Goal: Information Seeking & Learning: Learn about a topic

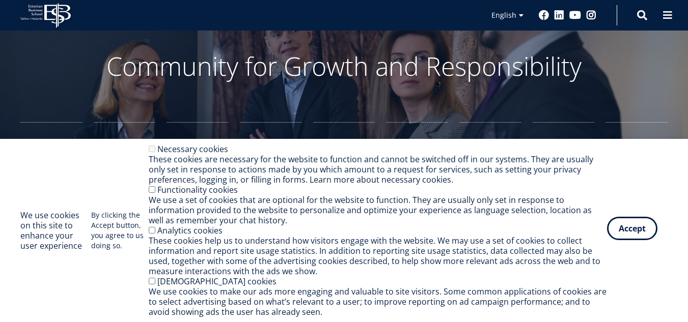
click at [641, 232] on button "Accept" at bounding box center [632, 228] width 50 height 23
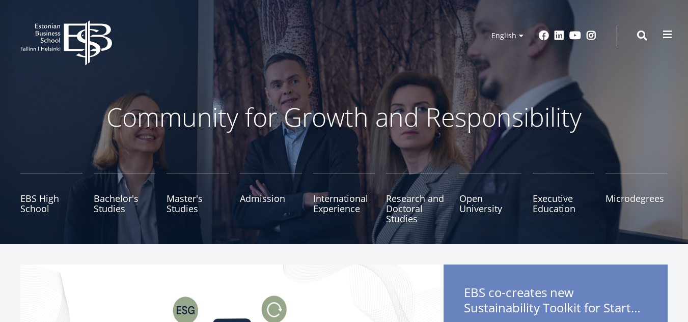
click at [668, 38] on span at bounding box center [667, 35] width 10 height 10
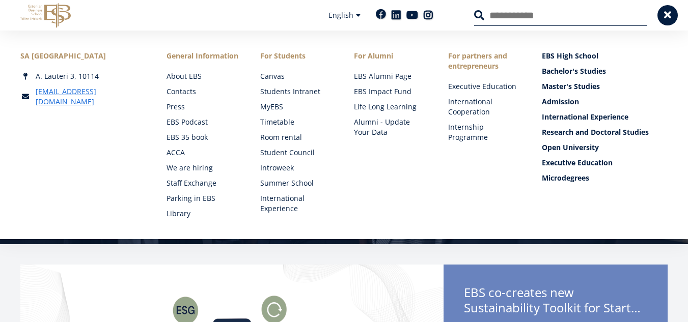
click at [379, 17] on link "Facebook" at bounding box center [381, 14] width 10 height 10
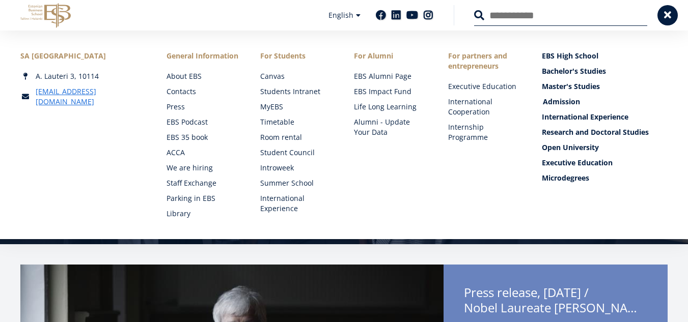
click at [556, 103] on link "Admission" at bounding box center [606, 102] width 126 height 10
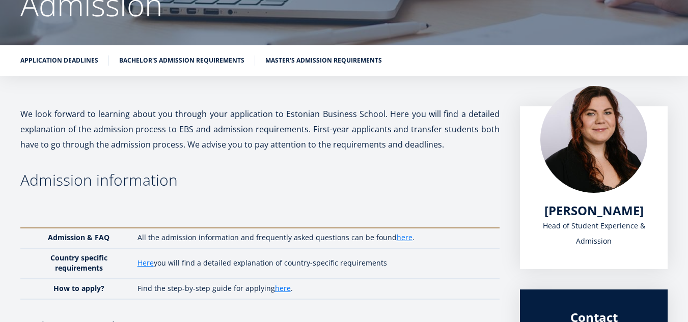
scroll to position [122, 0]
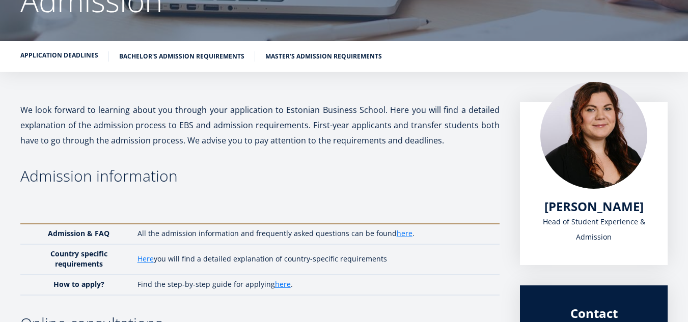
click at [33, 52] on link "Application deadlines" at bounding box center [59, 55] width 78 height 10
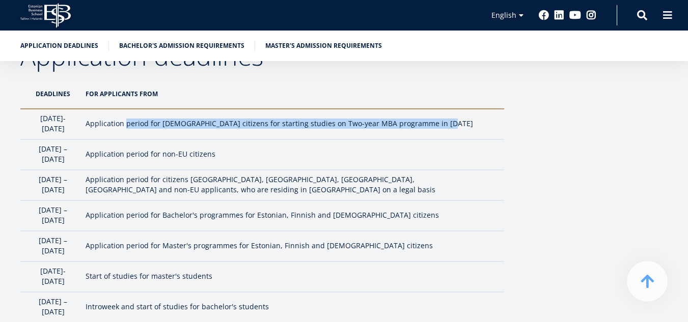
drag, startPoint x: 159, startPoint y: 125, endPoint x: 457, endPoint y: 135, distance: 297.5
click at [467, 129] on td "Application period for Estonian citizens for starting studies on Two-year MBA p…" at bounding box center [292, 124] width 424 height 31
drag, startPoint x: 87, startPoint y: 134, endPoint x: 39, endPoint y: 117, distance: 50.2
click at [39, 117] on td "1st October- 5th January" at bounding box center [50, 124] width 60 height 31
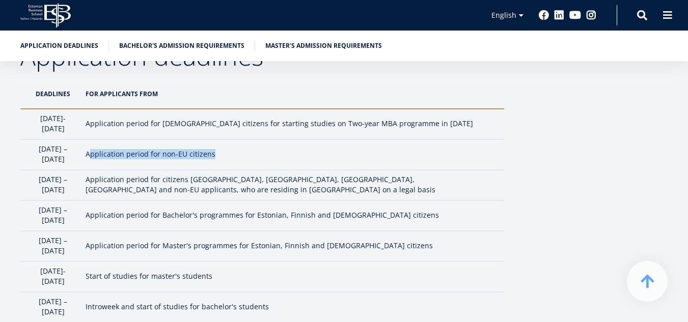
drag, startPoint x: 124, startPoint y: 151, endPoint x: 243, endPoint y: 152, distance: 119.7
click at [243, 152] on td "Application period for non-EU citizens" at bounding box center [292, 155] width 424 height 31
drag, startPoint x: 165, startPoint y: 176, endPoint x: 112, endPoint y: 169, distance: 53.9
click at [112, 170] on tr "1 February – 30 June Application period for citizens EU, USA, Canada, Japan and…" at bounding box center [262, 185] width 484 height 31
click at [69, 176] on td "1 February – 30 June" at bounding box center [50, 185] width 60 height 31
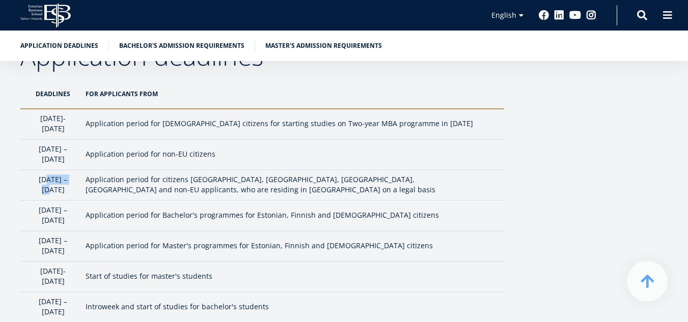
click at [69, 176] on td "1 February – 30 June" at bounding box center [50, 185] width 60 height 31
click at [121, 150] on td "Application period for non-EU citizens" at bounding box center [292, 155] width 424 height 31
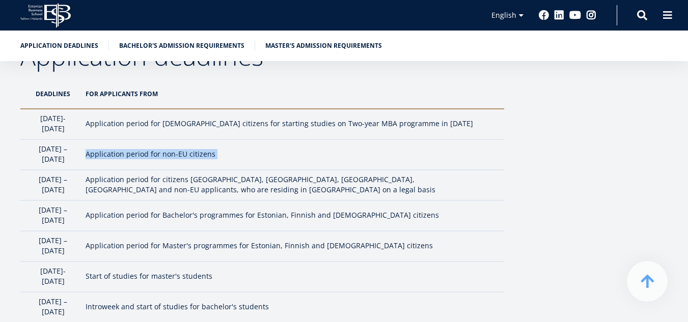
click at [121, 152] on td "Application period for non-EU citizens" at bounding box center [292, 155] width 424 height 31
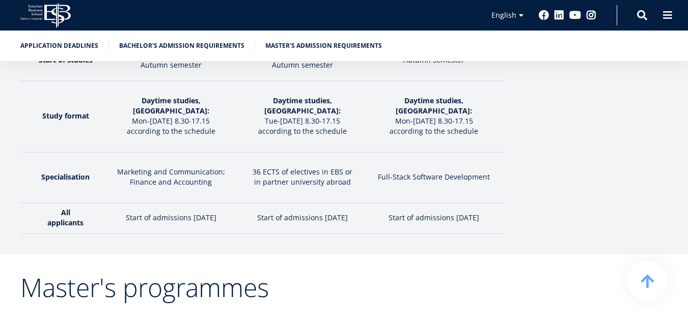
scroll to position [1637, 0]
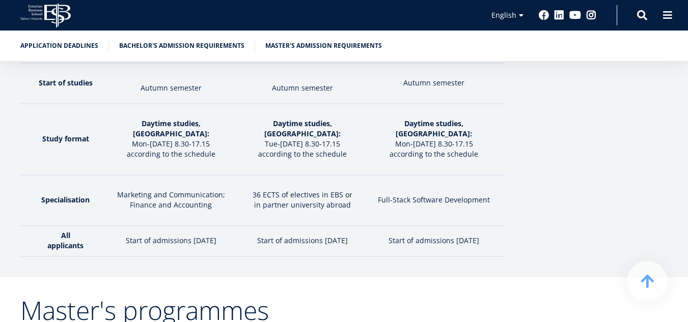
click at [140, 236] on p "Start of admissions February 2026" at bounding box center [170, 241] width 121 height 10
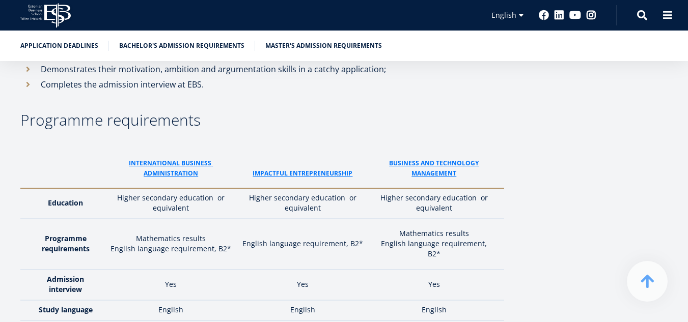
scroll to position [1331, 0]
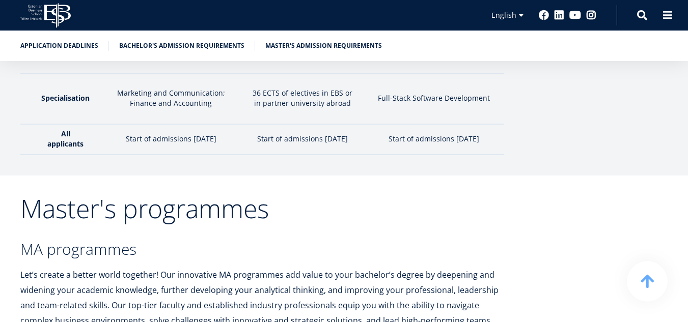
drag, startPoint x: 184, startPoint y: 165, endPoint x: 177, endPoint y: 150, distance: 16.2
click at [181, 196] on h2 "Master's programmes" at bounding box center [262, 208] width 484 height 25
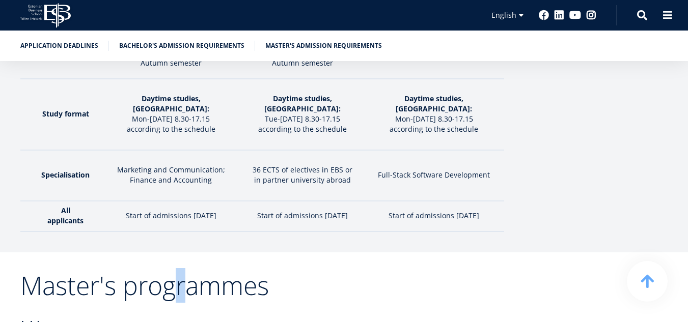
scroll to position [1586, 0]
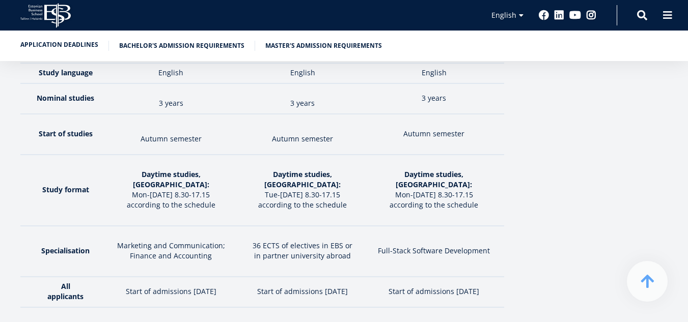
click at [94, 43] on link "Application deadlines" at bounding box center [59, 45] width 78 height 10
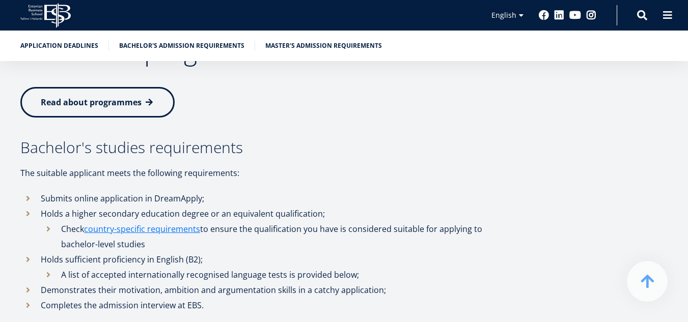
scroll to position [1179, 0]
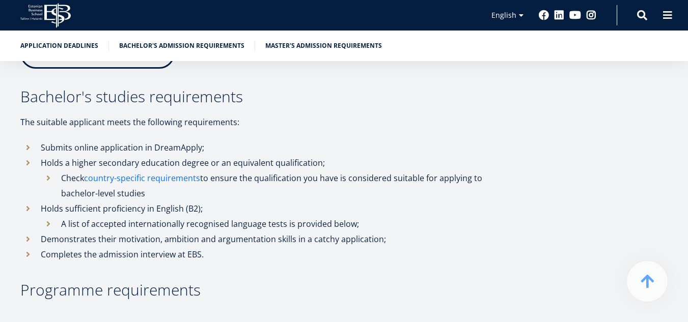
click at [142, 171] on link "country-specific requirements" at bounding box center [142, 178] width 116 height 15
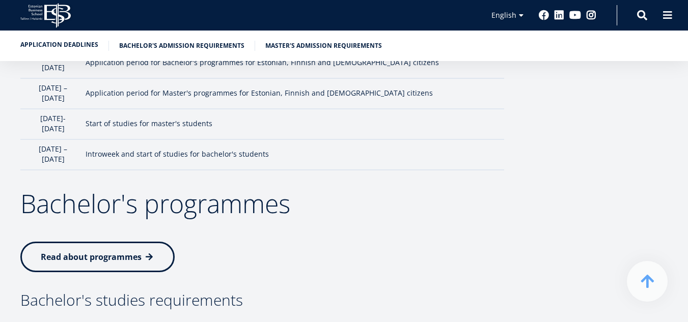
click at [47, 41] on link "Application deadlines" at bounding box center [59, 45] width 78 height 10
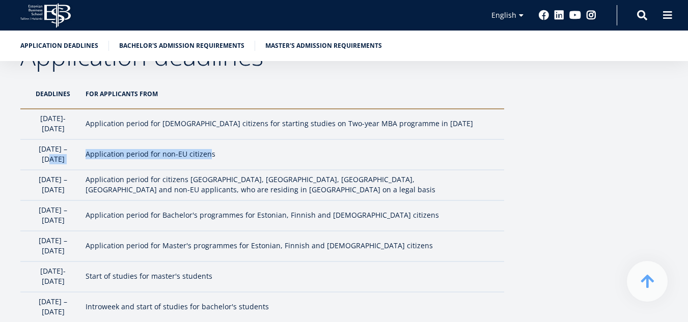
drag, startPoint x: 76, startPoint y: 145, endPoint x: 241, endPoint y: 157, distance: 164.9
click at [241, 157] on tr "1 February – 1 April Application period for non-EU citizens" at bounding box center [262, 155] width 484 height 31
click at [241, 151] on td "Application period for non-EU citizens" at bounding box center [292, 155] width 424 height 31
click at [245, 152] on td "Application period for non-EU citizens" at bounding box center [292, 155] width 424 height 31
drag, startPoint x: 245, startPoint y: 150, endPoint x: 32, endPoint y: 146, distance: 213.4
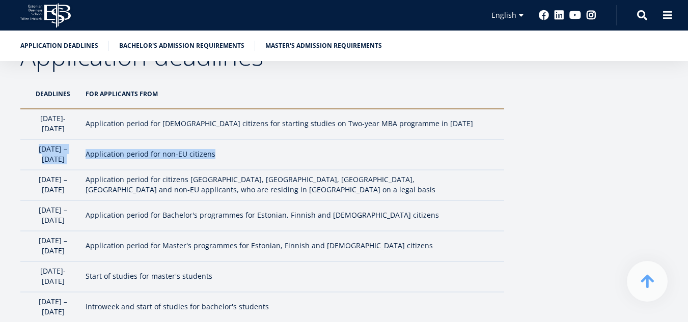
click at [32, 146] on tr "1 February – 1 April Application period for non-EU citizens" at bounding box center [262, 155] width 484 height 31
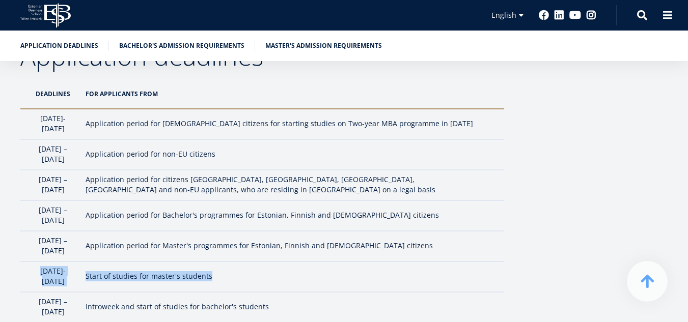
drag, startPoint x: 243, startPoint y: 244, endPoint x: 39, endPoint y: 241, distance: 204.2
click at [39, 262] on tr "August 24-25 Start of studies for master's students" at bounding box center [262, 277] width 484 height 31
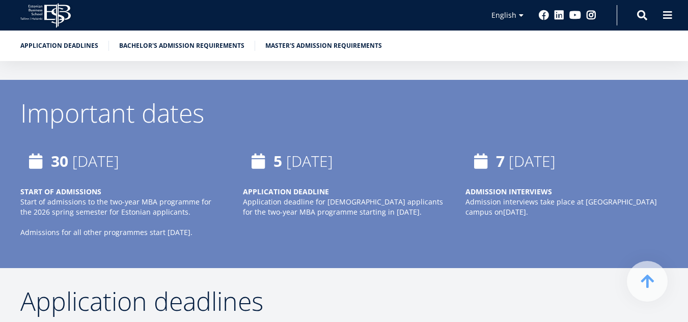
scroll to position [568, 0]
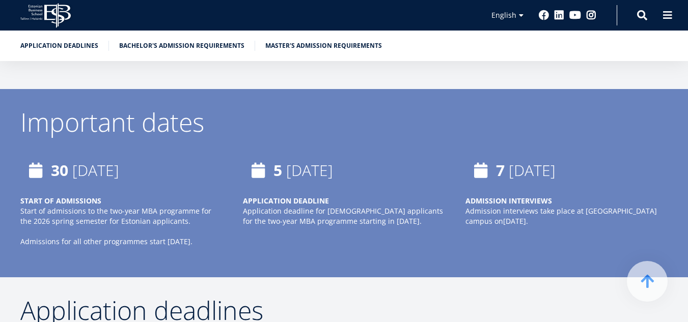
drag, startPoint x: 213, startPoint y: 242, endPoint x: 17, endPoint y: 238, distance: 196.1
click at [17, 238] on div "30 June, 2025 START OF ADMISSIONS Start of admissions to the two-year MBA progr…" at bounding box center [111, 206] width 222 height 102
click at [289, 171] on time "January, 2026" at bounding box center [309, 170] width 47 height 21
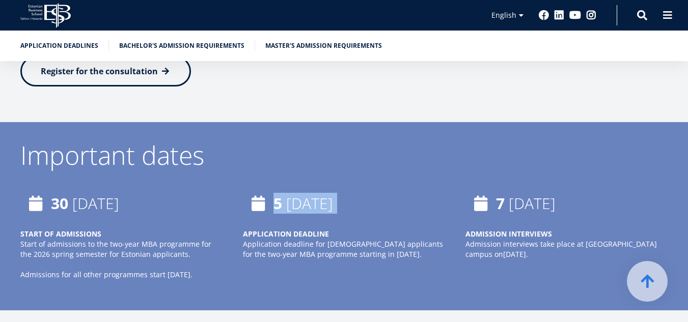
scroll to position [670, 0]
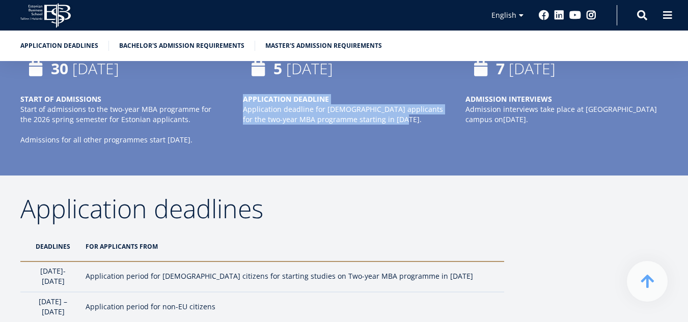
drag, startPoint x: 413, startPoint y: 119, endPoint x: 241, endPoint y: 94, distance: 173.9
click at [241, 94] on div "5 January, 2026 APPLICATION DEADLINE Application deadline for Estonian applican…" at bounding box center [333, 104] width 222 height 102
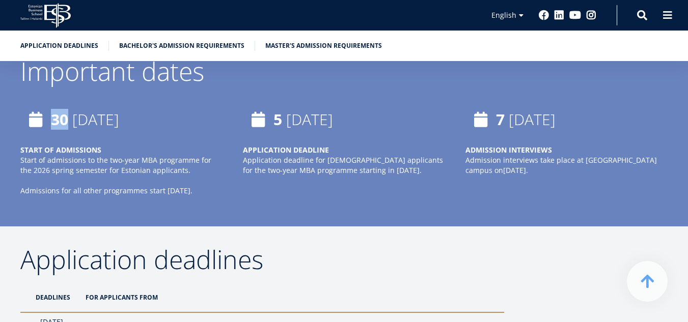
drag, startPoint x: 67, startPoint y: 120, endPoint x: 163, endPoint y: 121, distance: 96.7
click at [163, 121] on div "30 June, 2025" at bounding box center [121, 119] width 202 height 31
click at [65, 129] on strong "30" at bounding box center [59, 119] width 17 height 21
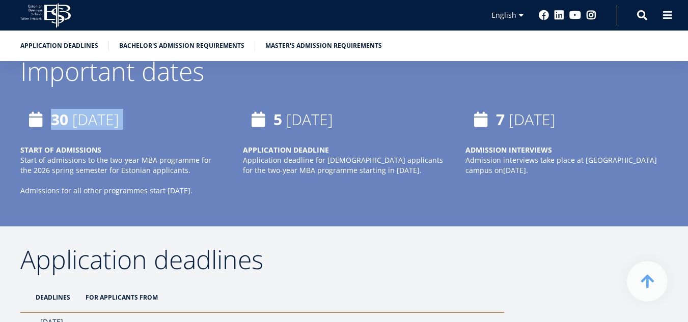
click at [65, 129] on strong "30" at bounding box center [59, 119] width 17 height 21
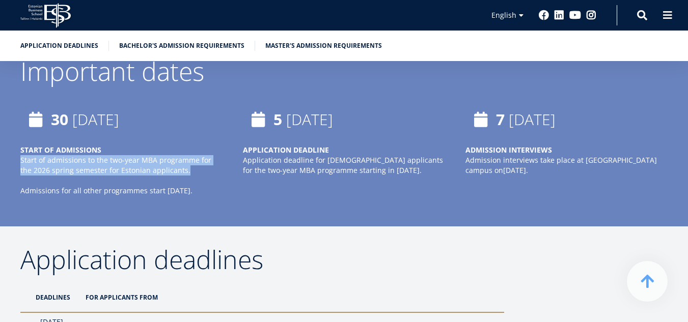
drag, startPoint x: 180, startPoint y: 174, endPoint x: 21, endPoint y: 159, distance: 159.0
click at [21, 159] on p "Start of admissions to the two-year MBA programme for the 2026 spring semester …" at bounding box center [121, 165] width 202 height 20
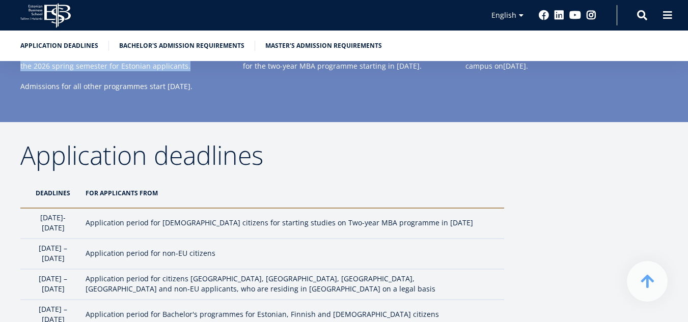
scroll to position [771, 0]
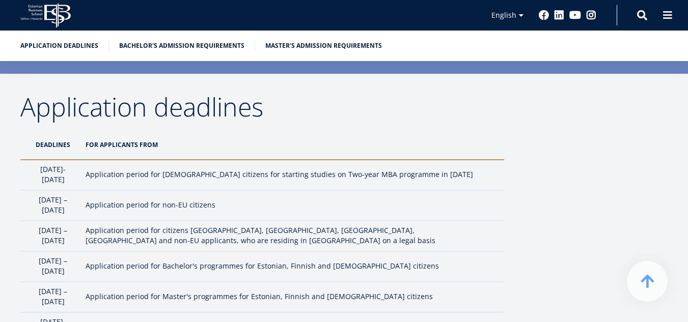
click at [267, 177] on td "Application period for Estonian citizens for starting studies on Two-year MBA p…" at bounding box center [292, 175] width 424 height 31
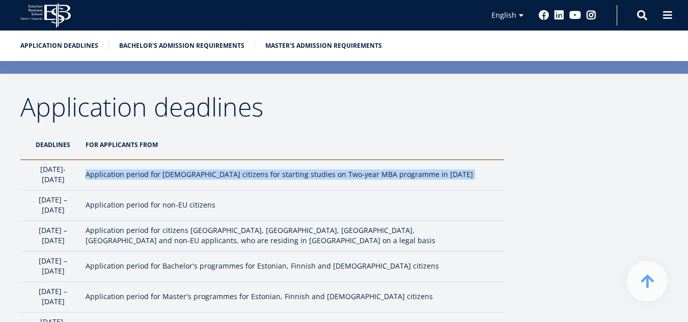
click at [267, 177] on td "Application period for Estonian citizens for starting studies on Two-year MBA p…" at bounding box center [292, 175] width 424 height 31
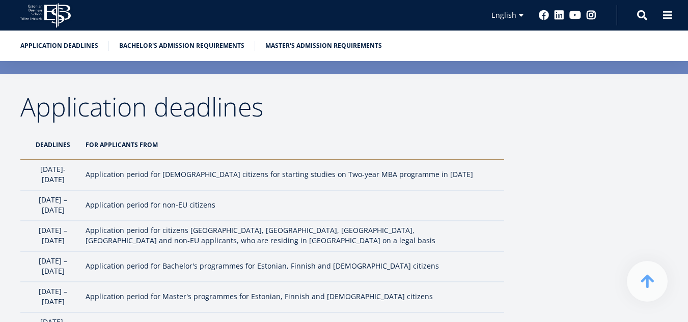
click at [239, 198] on td "Application period for non-EU citizens" at bounding box center [292, 205] width 424 height 31
click at [250, 202] on td "Application period for non-EU citizens" at bounding box center [292, 205] width 424 height 31
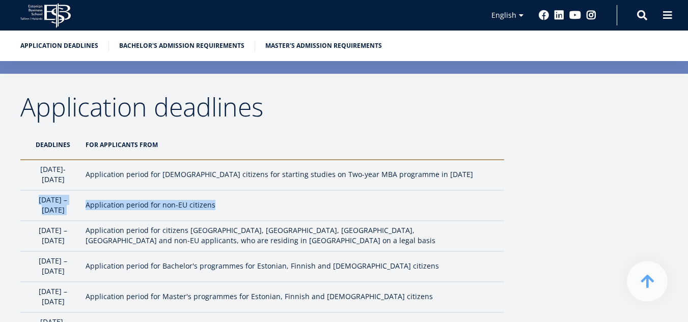
drag, startPoint x: 252, startPoint y: 199, endPoint x: 38, endPoint y: 202, distance: 213.3
click at [38, 202] on tr "1 February – 1 April Application period for non-EU citizens" at bounding box center [262, 205] width 484 height 31
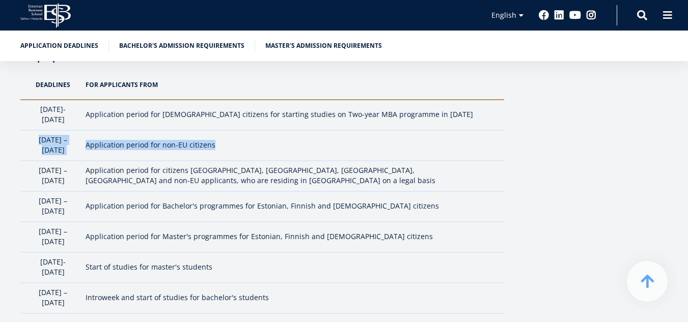
scroll to position [873, 0]
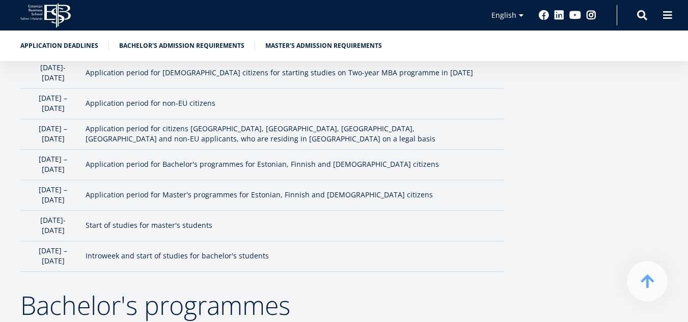
click at [150, 211] on td "Start of studies for master's students" at bounding box center [292, 226] width 424 height 31
click at [214, 211] on td "Start of studies for master's students" at bounding box center [292, 226] width 424 height 31
click at [247, 211] on td "Start of studies for master's students" at bounding box center [292, 226] width 424 height 31
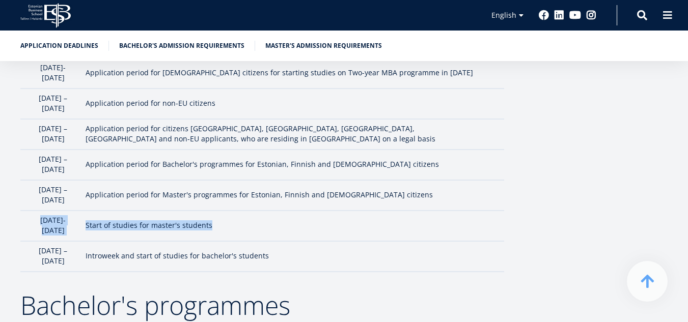
drag, startPoint x: 249, startPoint y: 189, endPoint x: 43, endPoint y: 193, distance: 206.2
click at [43, 211] on tr "August 24-25 Start of studies for master's students" at bounding box center [262, 226] width 484 height 31
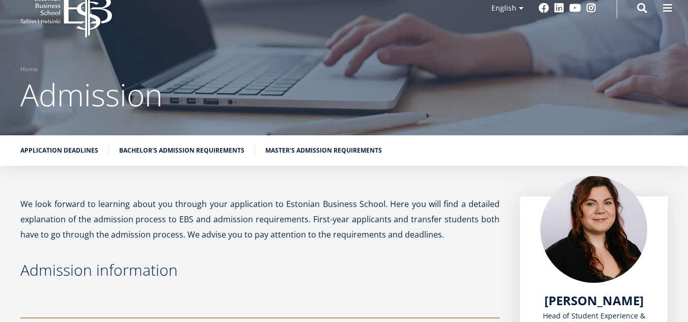
scroll to position [28, 0]
click at [667, 11] on span at bounding box center [667, 7] width 10 height 10
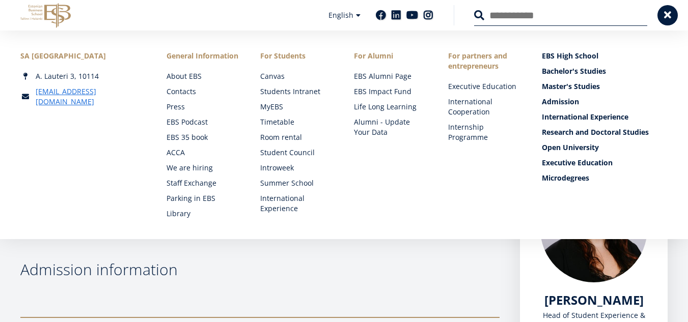
click at [66, 77] on div "A. Lauteri 3, 10114" at bounding box center [83, 76] width 126 height 10
click at [64, 86] on div "SA Estonian Business School A. Lauteri 3, 10114 ebs@ebs.ee" at bounding box center [83, 79] width 126 height 56
click at [63, 87] on link "[EMAIL_ADDRESS][DOMAIN_NAME]" at bounding box center [91, 97] width 110 height 20
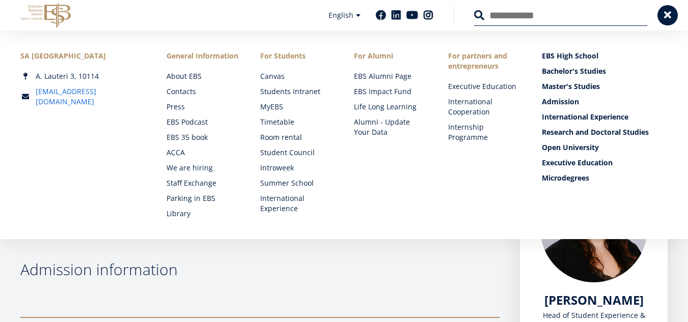
click at [63, 94] on link "[EMAIL_ADDRESS][DOMAIN_NAME]" at bounding box center [91, 97] width 110 height 20
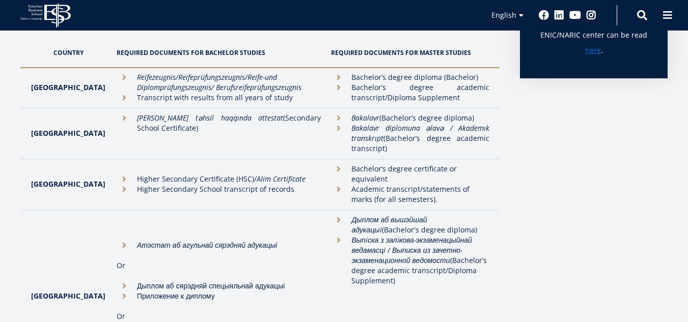
scroll to position [407, 0]
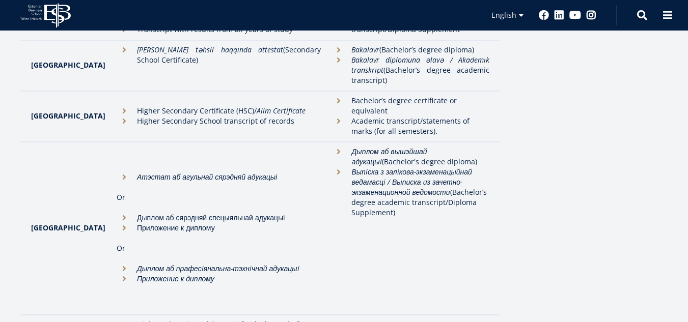
click at [117, 107] on li "Higher Secondary Certificate (HSC)/ Alim Certificate" at bounding box center [219, 111] width 205 height 10
click at [117, 106] on li "Higher Secondary Certificate (HSC)/ Alim Certificate" at bounding box center [219, 111] width 205 height 10
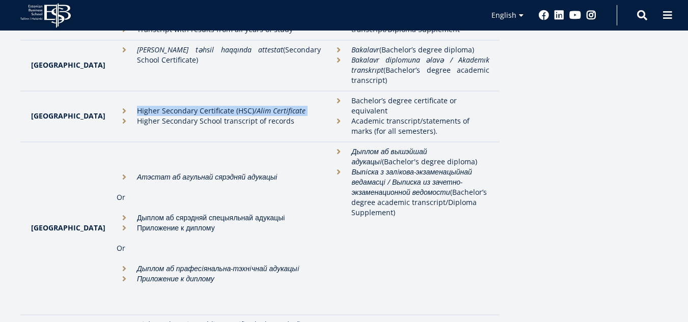
click at [117, 106] on li "Higher Secondary Certificate (HSC)/ Alim Certificate" at bounding box center [219, 111] width 205 height 10
click at [117, 118] on li "Higher Secondary School transcript of records" at bounding box center [219, 121] width 205 height 10
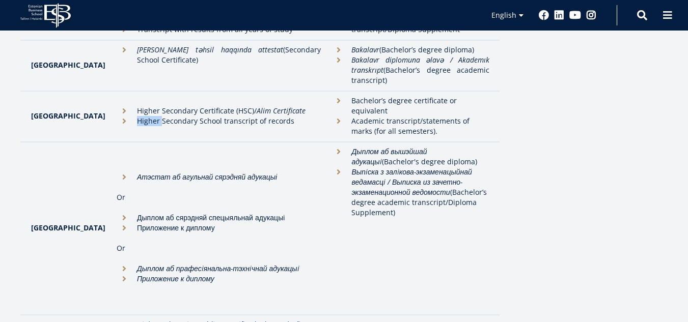
click at [117, 118] on li "Higher Secondary School transcript of records" at bounding box center [219, 121] width 205 height 10
click at [335, 100] on li "Bachelor’s degree certificate or equivalent" at bounding box center [410, 106] width 158 height 20
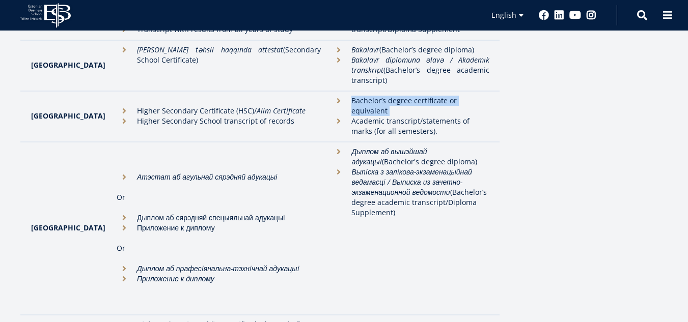
click at [335, 116] on li "Academic transcript/statements of marks (for all semesters)." at bounding box center [410, 126] width 158 height 20
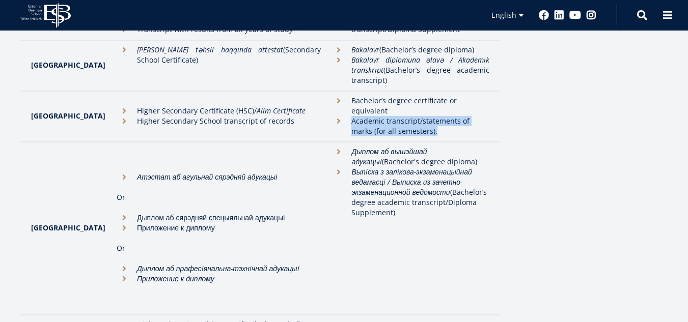
click at [335, 116] on li "Academic transcript/statements of marks (for all semesters)." at bounding box center [410, 126] width 158 height 20
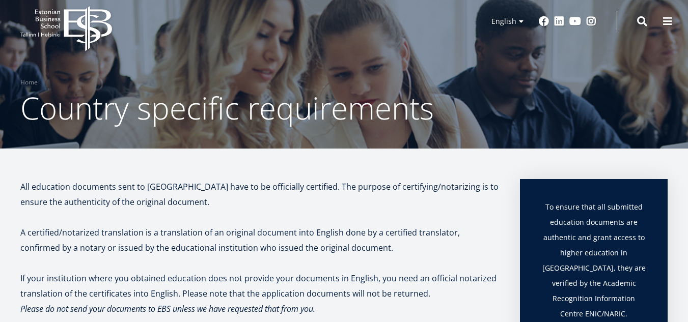
scroll to position [218, 0]
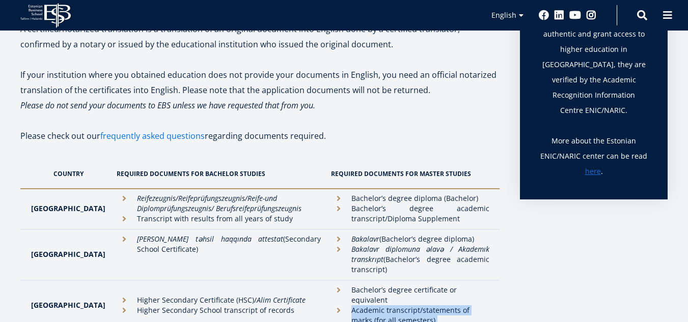
click at [179, 136] on link "frequently asked questions" at bounding box center [152, 135] width 104 height 15
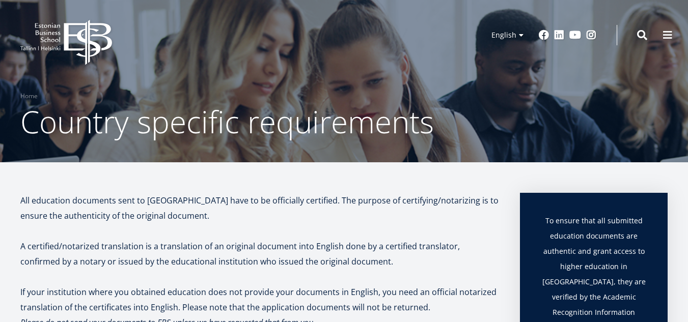
scroll to position [0, 0]
